Goal: Navigation & Orientation: Find specific page/section

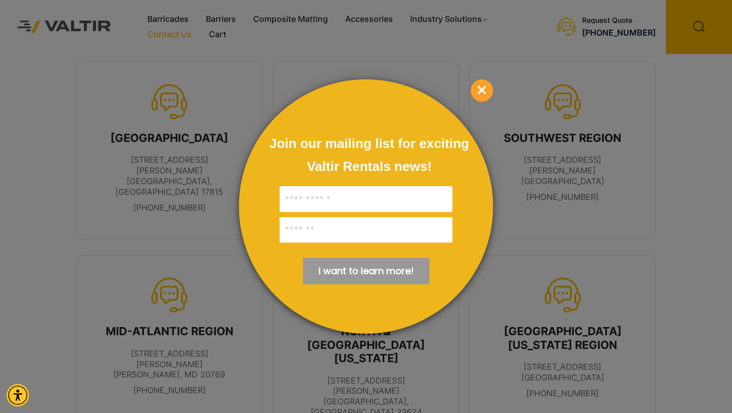
click at [482, 91] on span "×" at bounding box center [482, 90] width 22 height 22
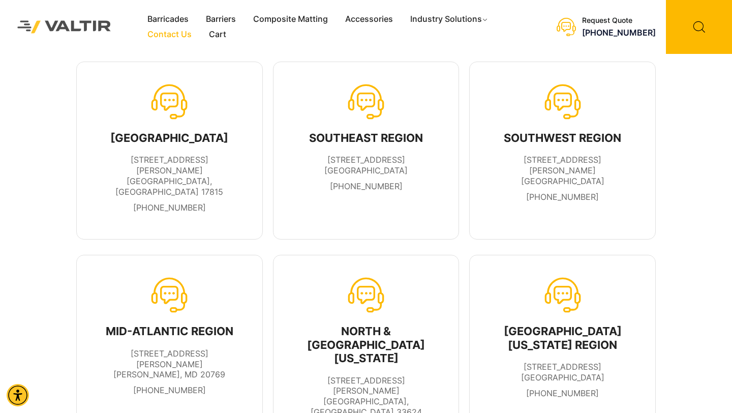
click at [87, 24] on img at bounding box center [64, 27] width 113 height 32
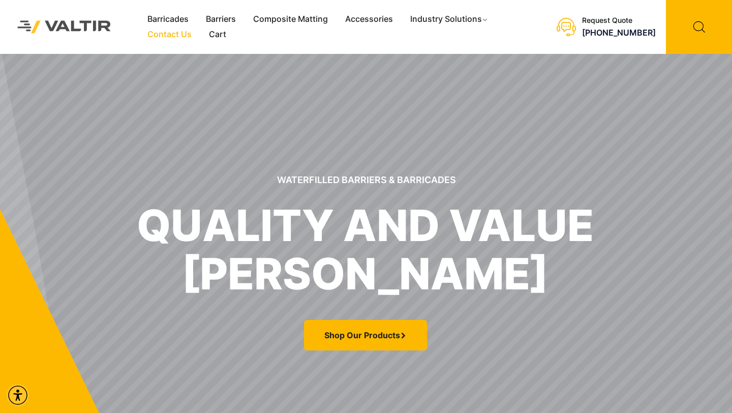
click at [171, 31] on link "Contact Us" at bounding box center [170, 34] width 62 height 15
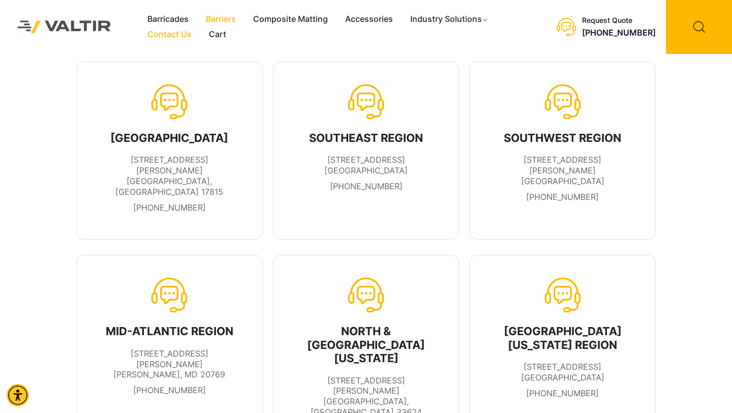
click at [217, 19] on link "Barriers" at bounding box center [220, 19] width 47 height 15
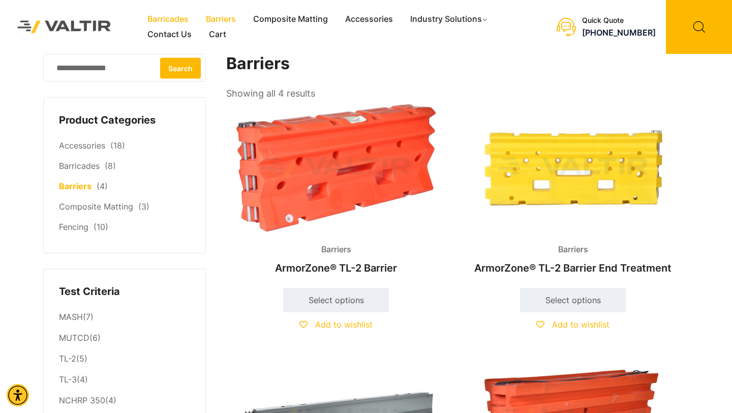
click at [176, 18] on link "Barricades" at bounding box center [168, 19] width 58 height 15
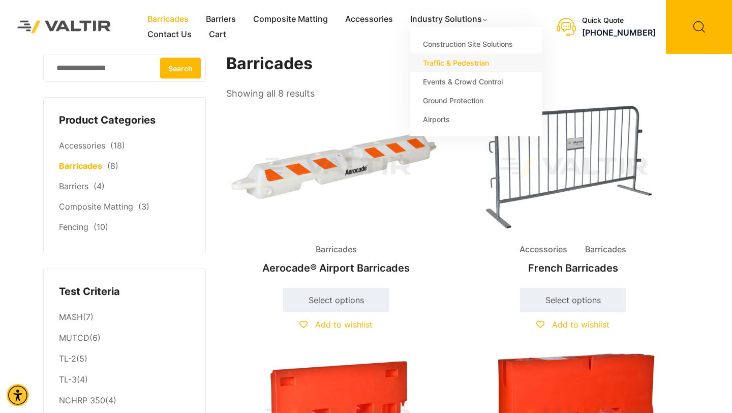
click at [436, 59] on link "Traffic & Pedestrian" at bounding box center [476, 62] width 132 height 19
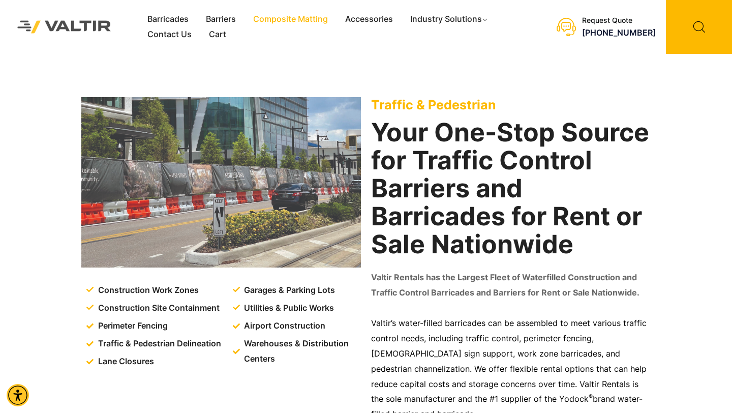
click at [284, 20] on link "Composite Matting" at bounding box center [291, 19] width 92 height 15
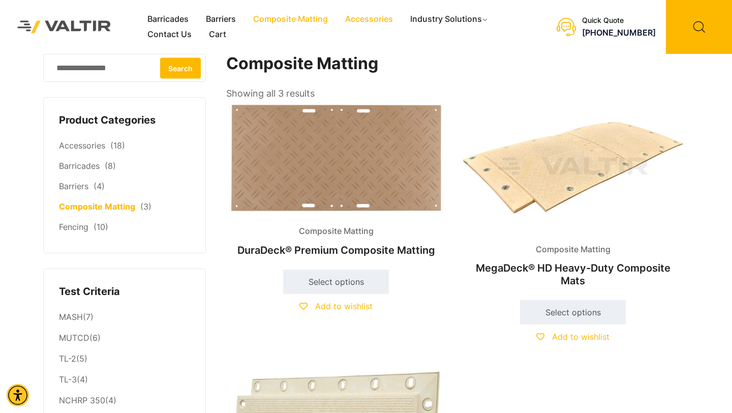
click at [362, 20] on link "Accessories" at bounding box center [369, 19] width 65 height 15
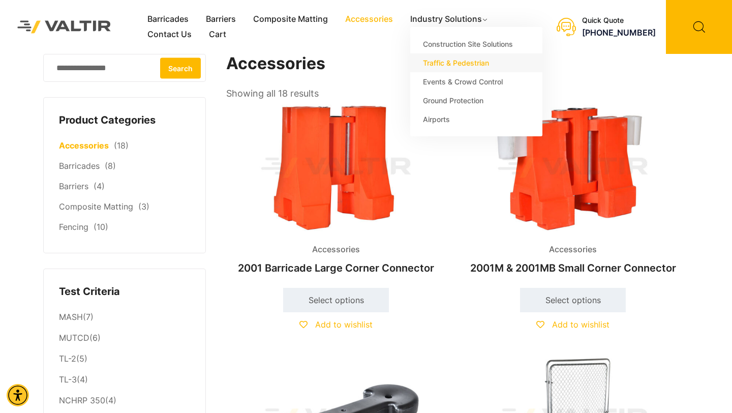
click at [435, 65] on link "Traffic & Pedestrian" at bounding box center [476, 62] width 132 height 19
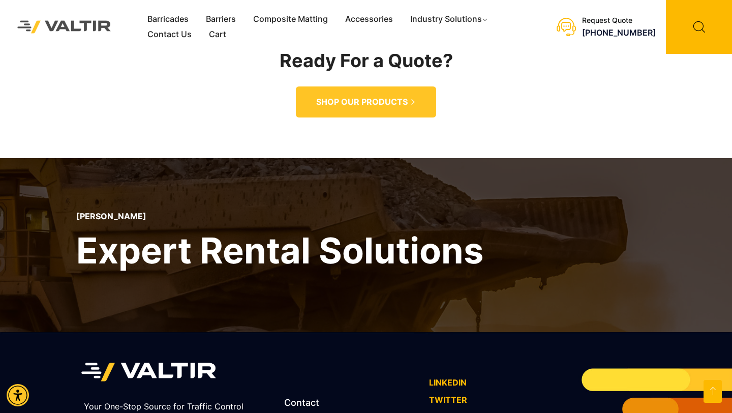
scroll to position [1578, 0]
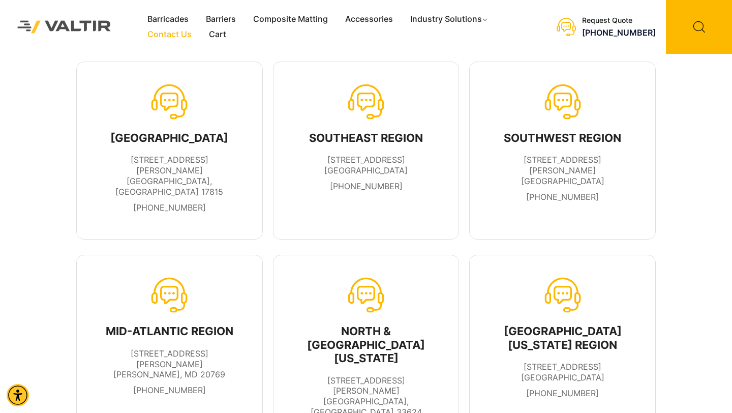
click at [85, 26] on img at bounding box center [64, 27] width 113 height 32
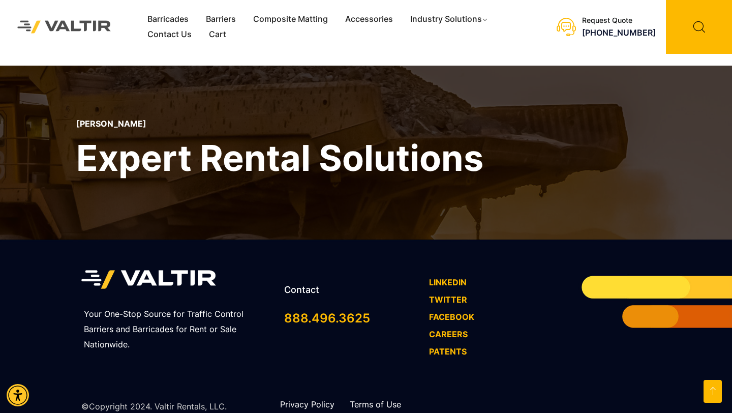
scroll to position [3053, 0]
